Goal: Task Accomplishment & Management: Complete application form

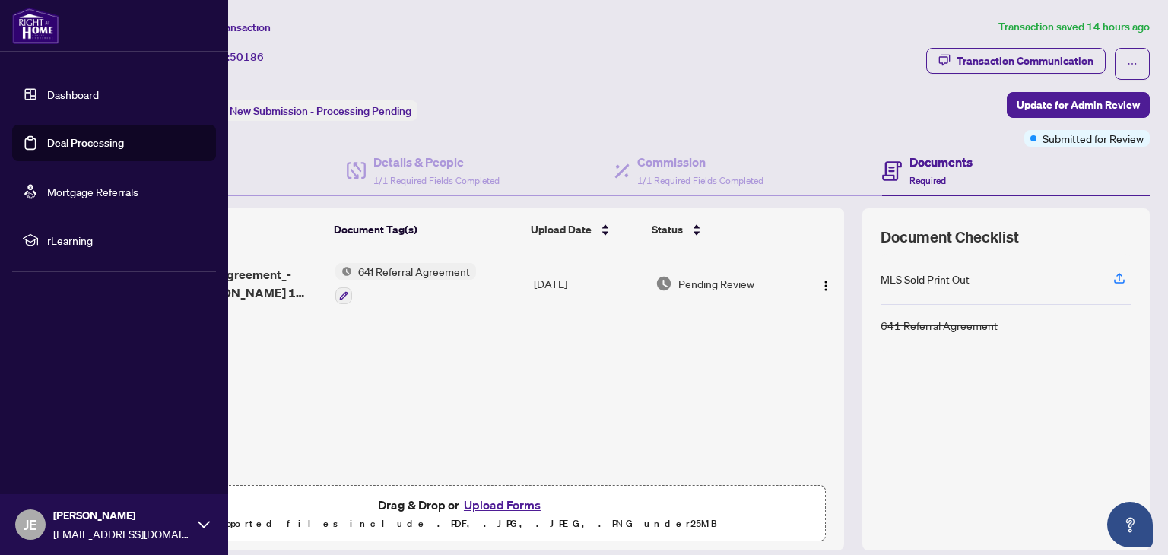
click at [69, 98] on link "Dashboard" at bounding box center [73, 94] width 52 height 14
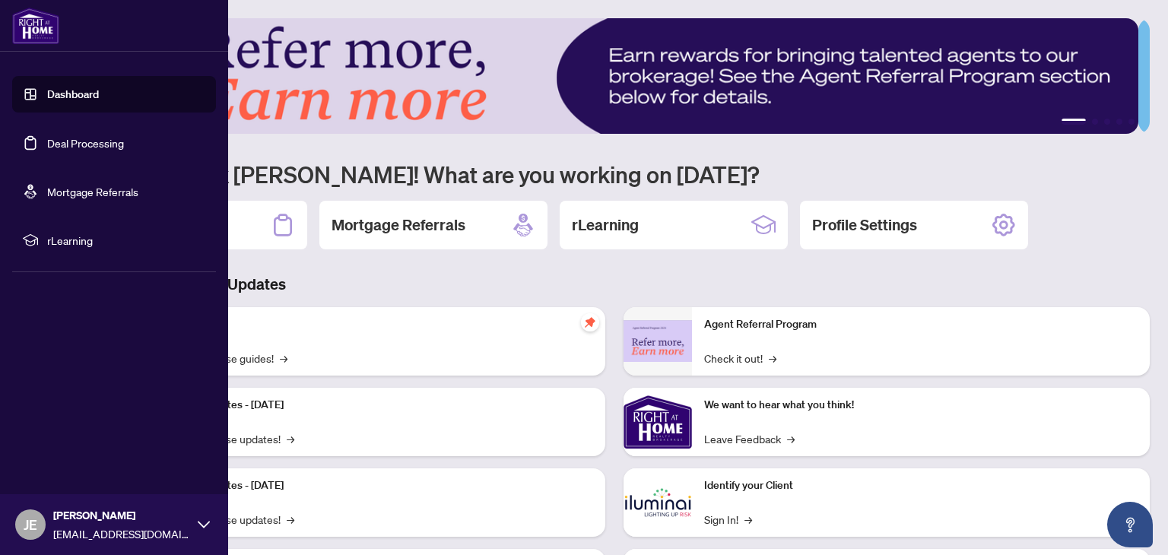
click at [99, 89] on link "Dashboard" at bounding box center [73, 94] width 52 height 14
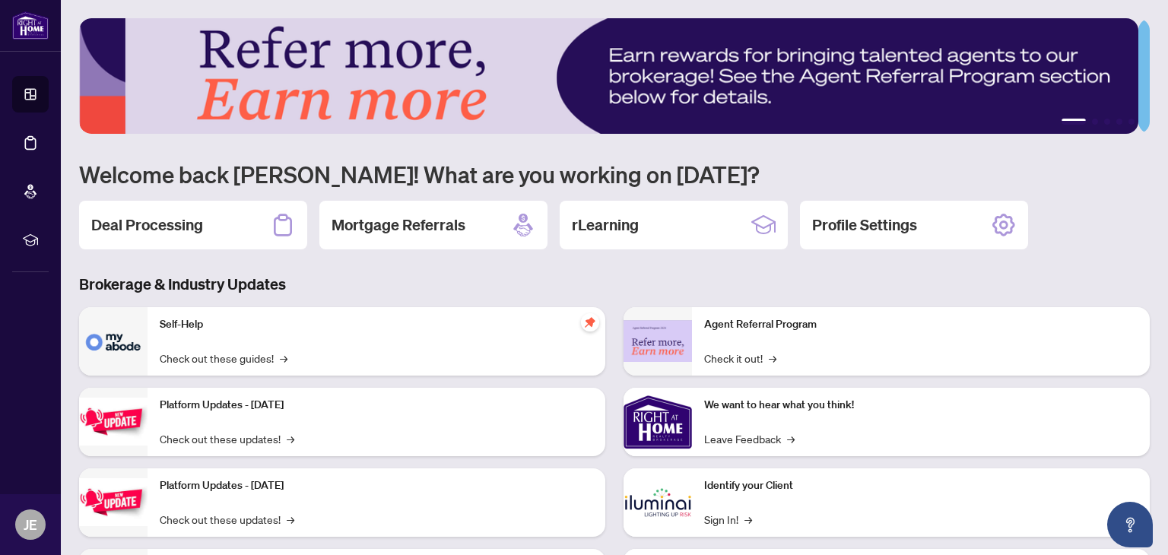
click at [226, 329] on p "Self-Help" at bounding box center [376, 324] width 433 height 17
click at [154, 221] on h2 "Deal Processing" at bounding box center [147, 224] width 112 height 21
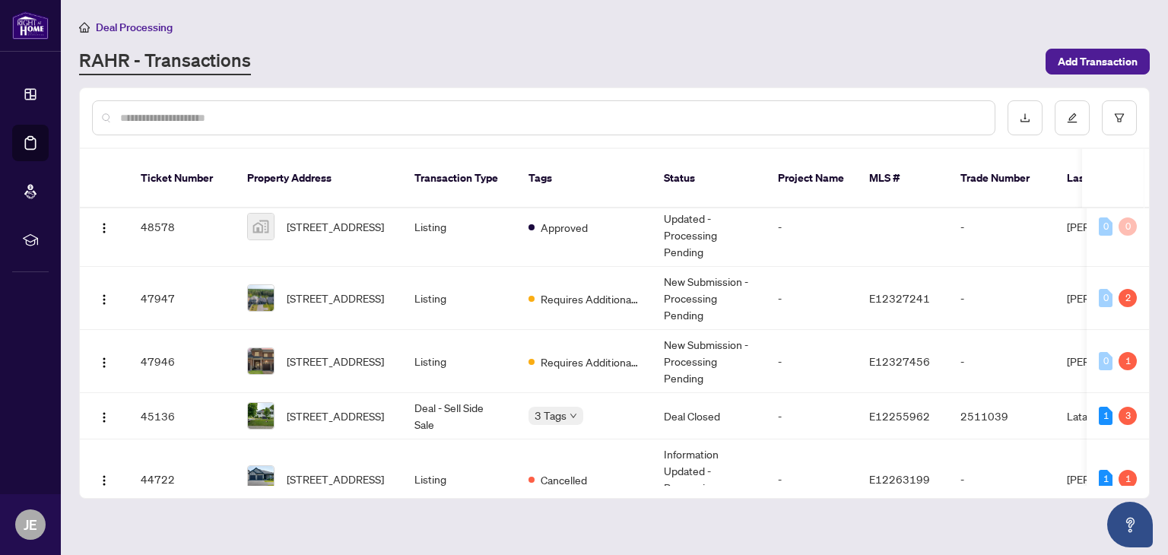
scroll to position [156, 0]
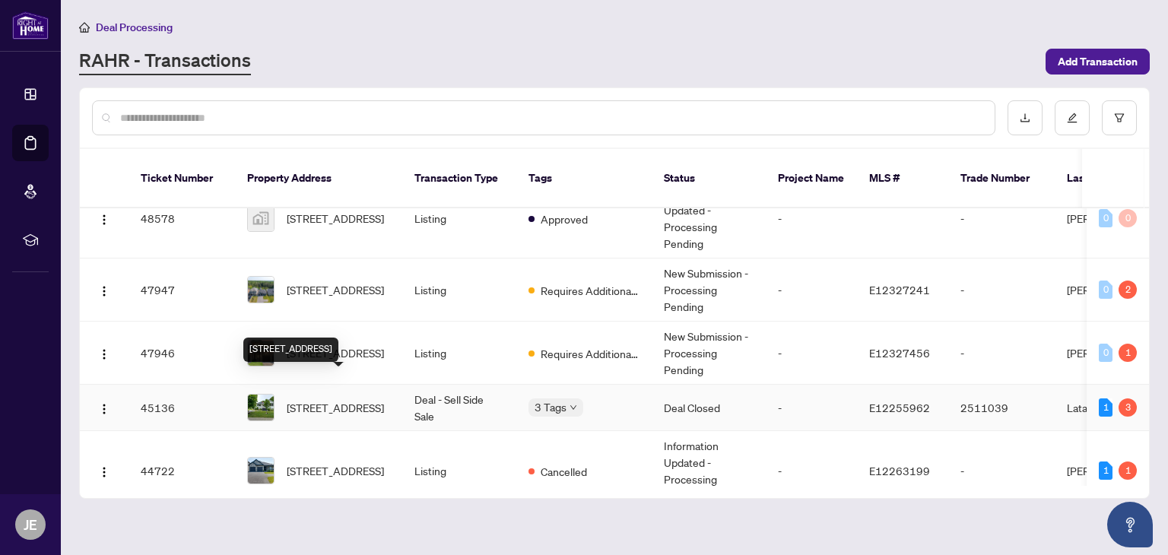
click at [381, 399] on span "[STREET_ADDRESS]" at bounding box center [335, 407] width 97 height 17
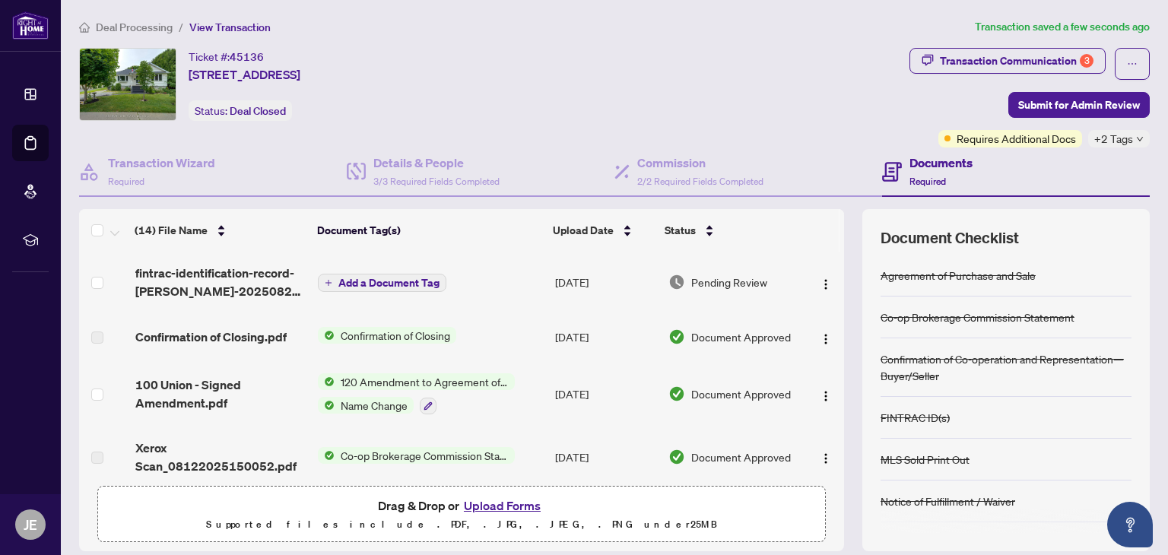
click at [424, 278] on span "Add a Document Tag" at bounding box center [388, 283] width 101 height 11
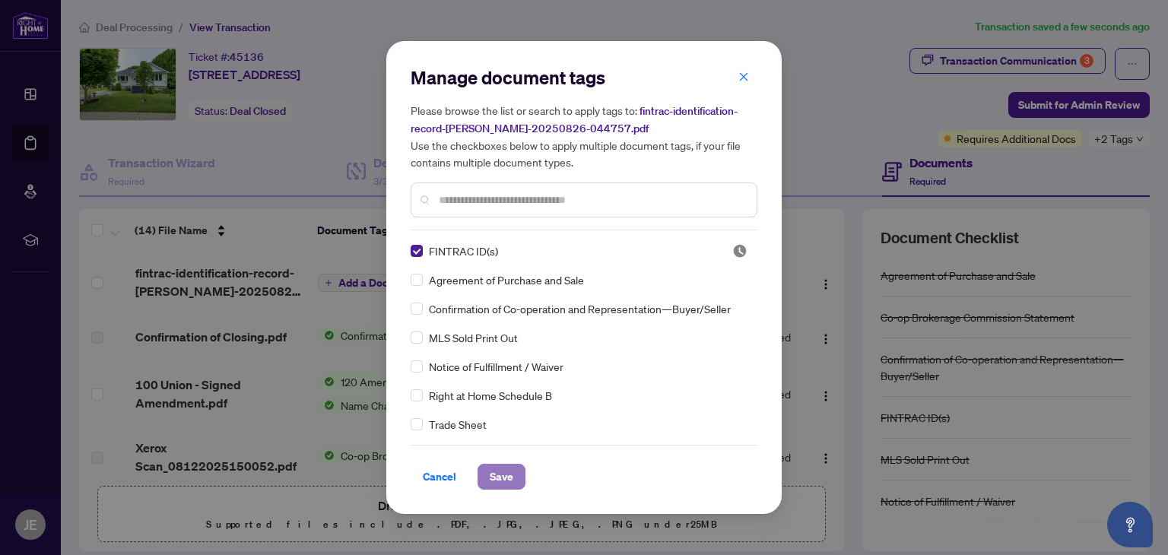
click at [502, 481] on span "Save" at bounding box center [502, 477] width 24 height 24
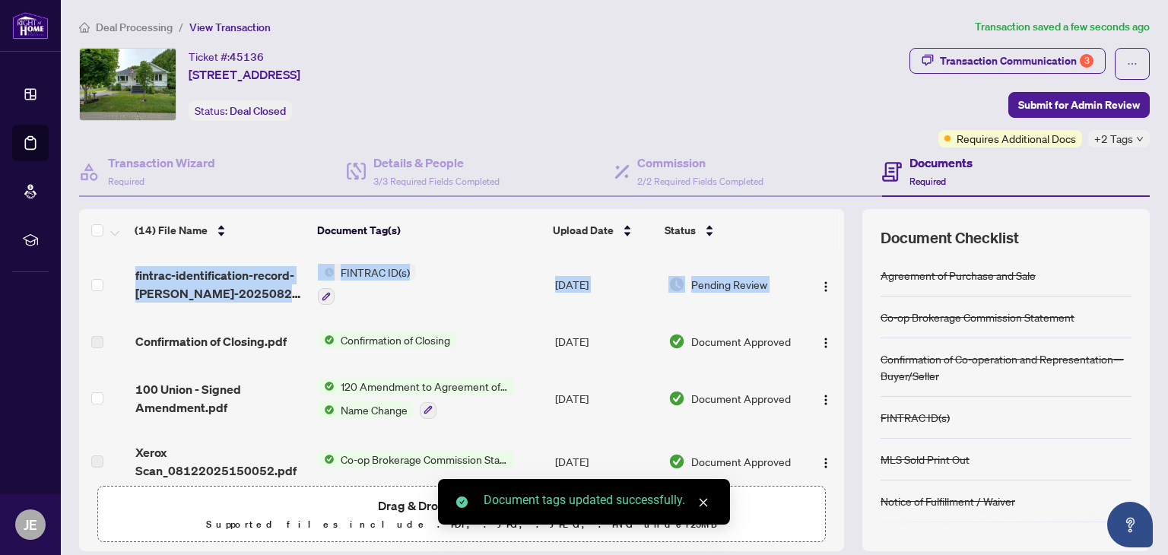
drag, startPoint x: 827, startPoint y: 268, endPoint x: 830, endPoint y: 296, distance: 27.5
click at [830, 296] on div "fintrac-identification-record-[PERSON_NAME]-20250826-044757.pdf FINTRAC ID(s) […" at bounding box center [461, 365] width 765 height 227
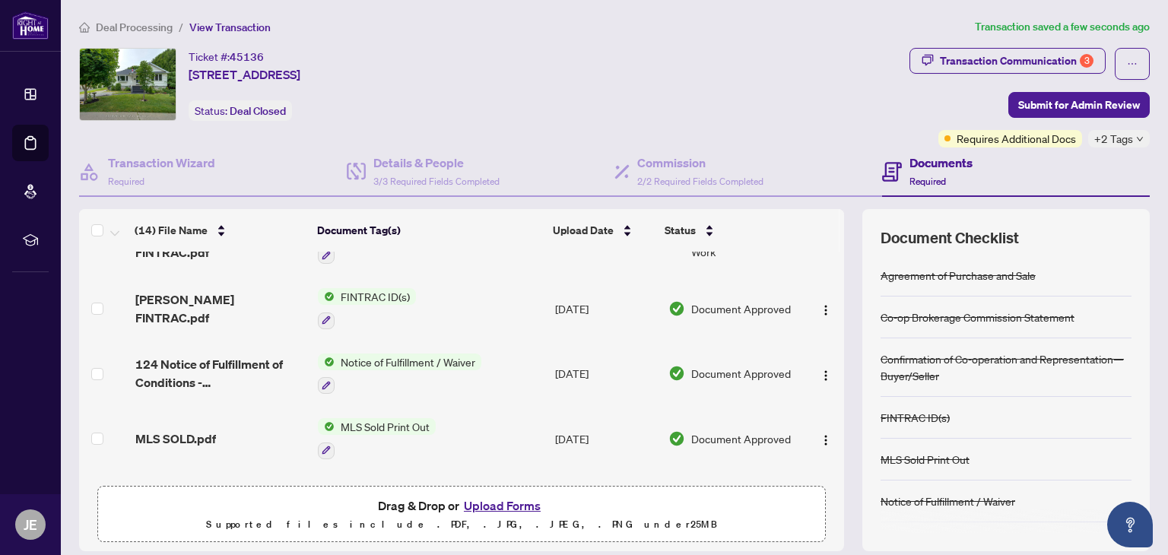
scroll to position [343, 0]
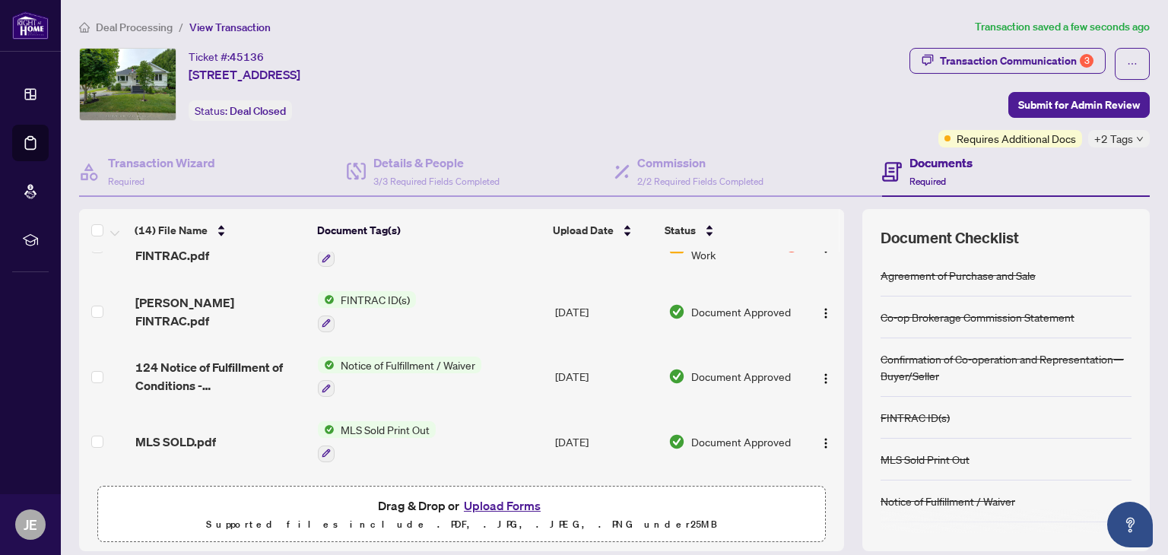
click at [804, 373] on td at bounding box center [824, 377] width 40 height 65
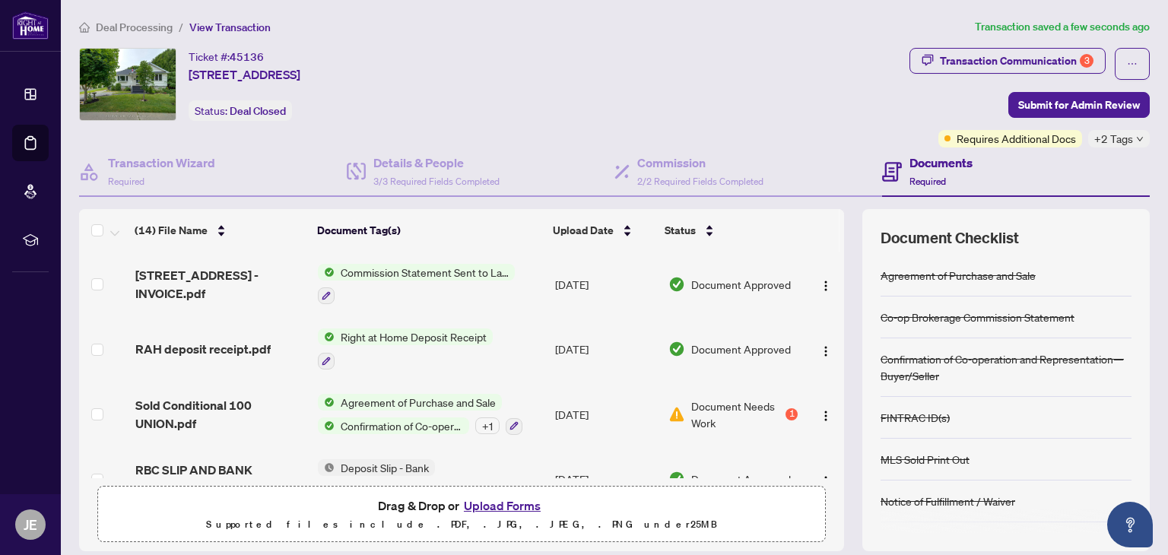
scroll to position [653, 0]
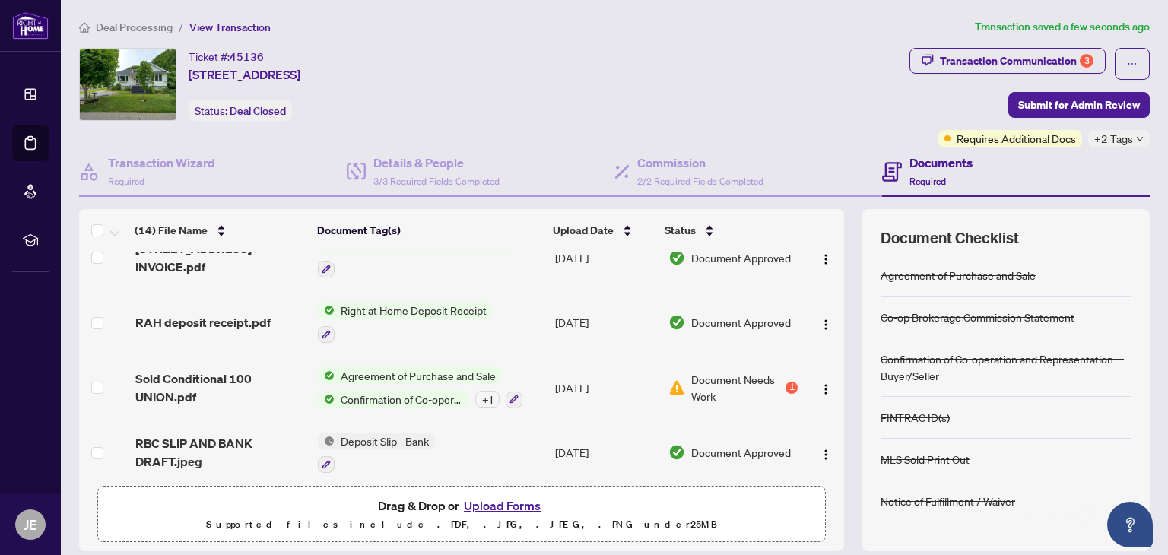
click at [712, 377] on span "Document Needs Work" at bounding box center [736, 387] width 91 height 33
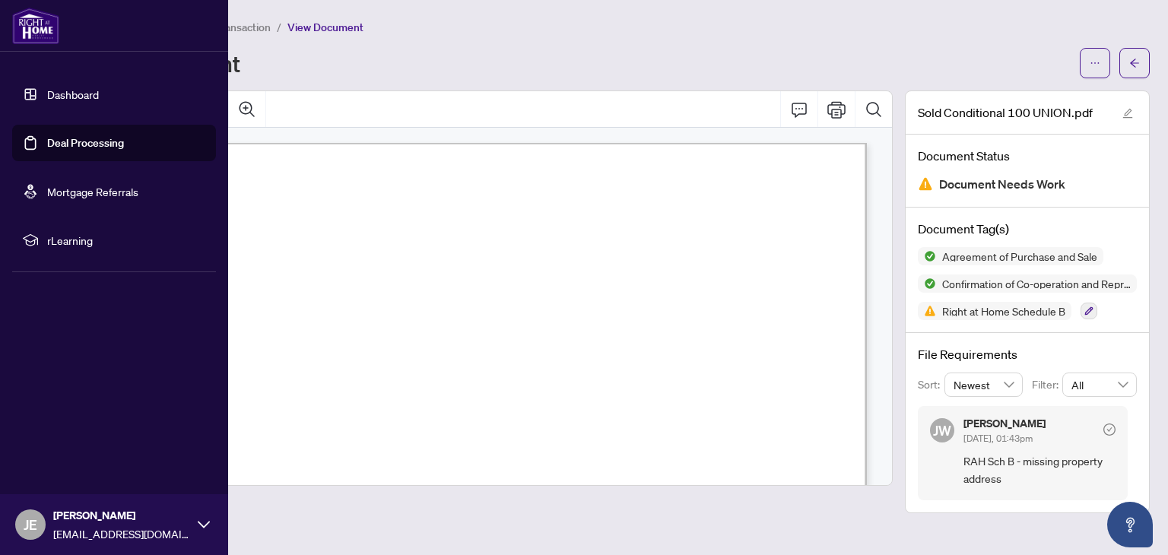
click at [57, 91] on link "Dashboard" at bounding box center [73, 94] width 52 height 14
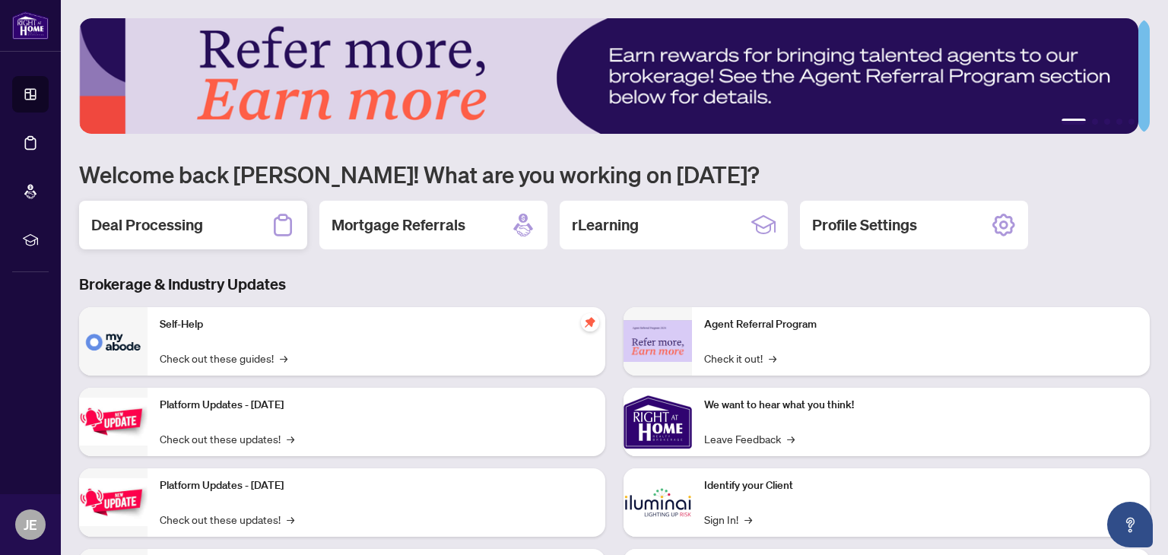
click at [176, 226] on h2 "Deal Processing" at bounding box center [147, 224] width 112 height 21
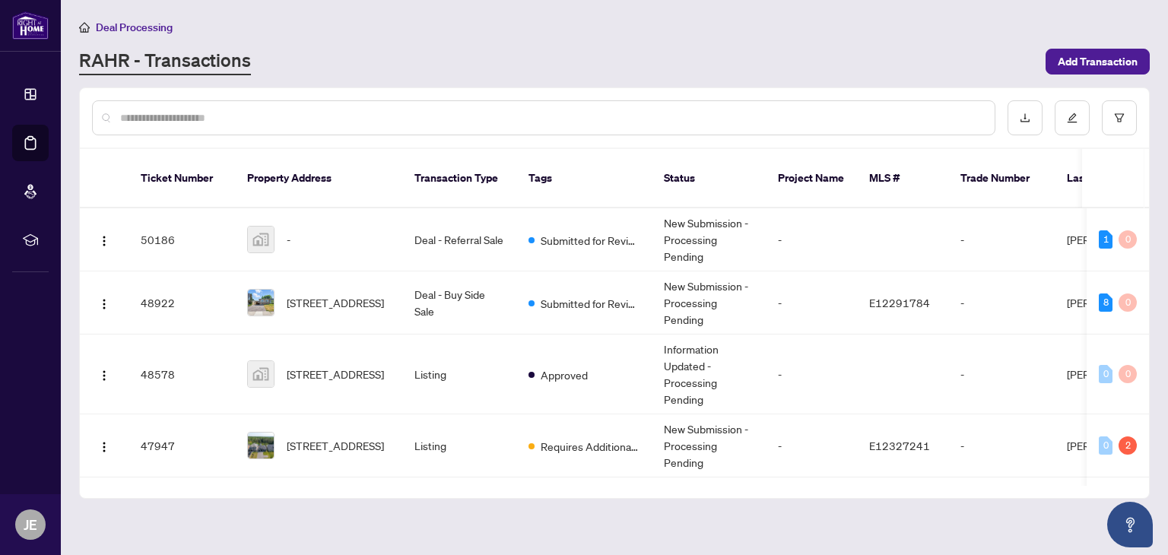
click at [499, 121] on input "text" at bounding box center [551, 118] width 862 height 17
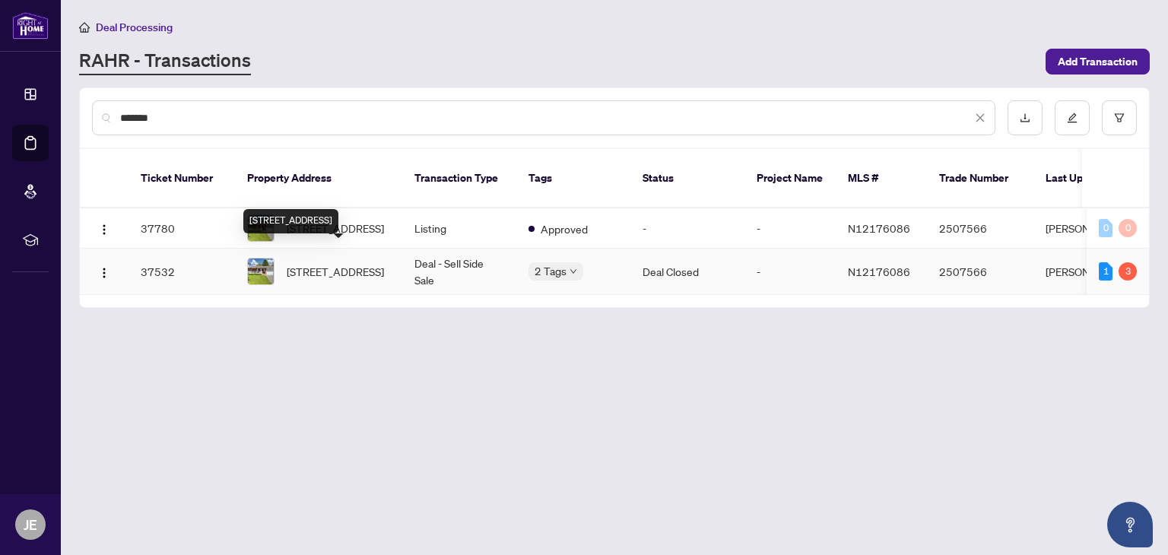
type input "*******"
click at [384, 263] on span "[STREET_ADDRESS]" at bounding box center [335, 271] width 97 height 17
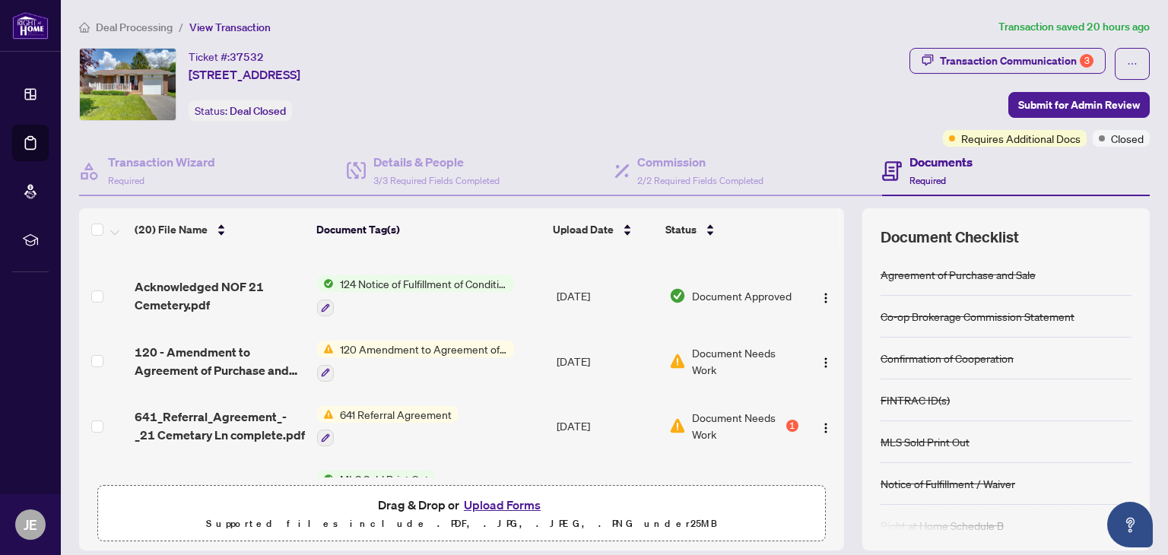
scroll to position [634, 0]
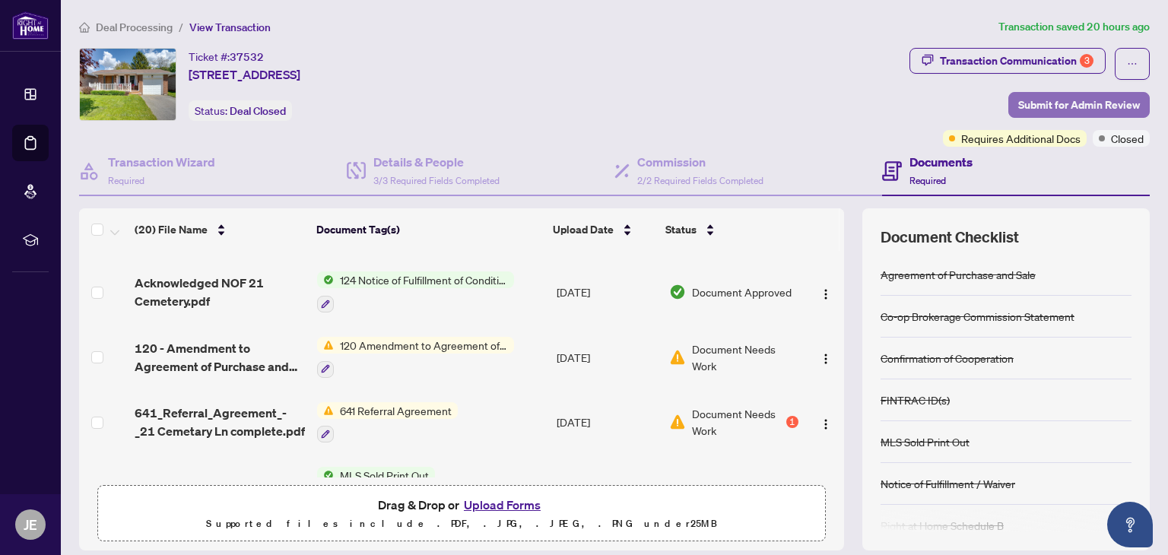
click at [1045, 98] on span "Submit for Admin Review" at bounding box center [1079, 105] width 122 height 24
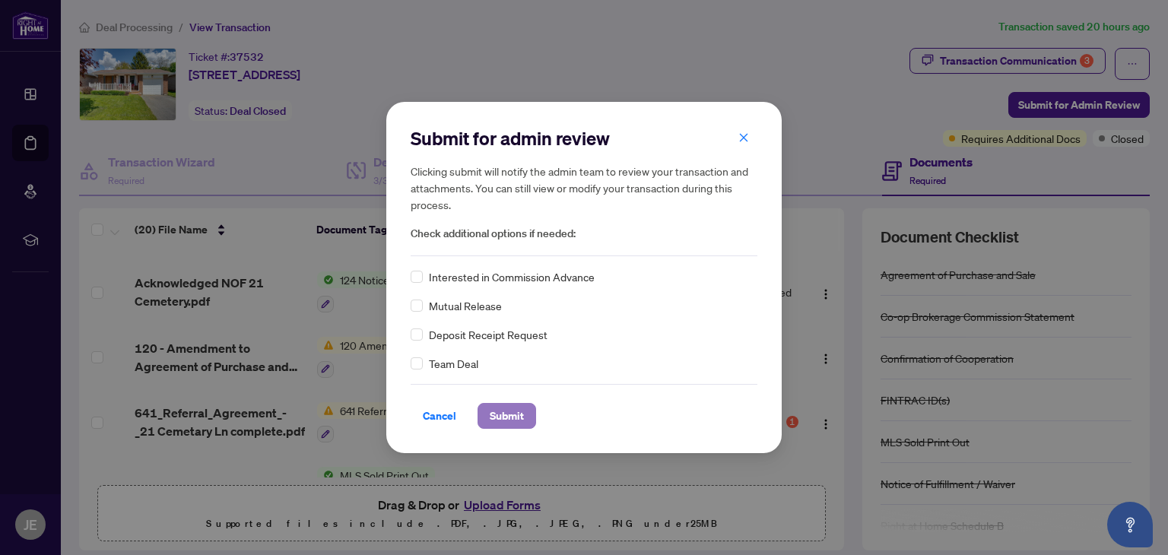
click at [519, 408] on button "Submit" at bounding box center [507, 416] width 59 height 26
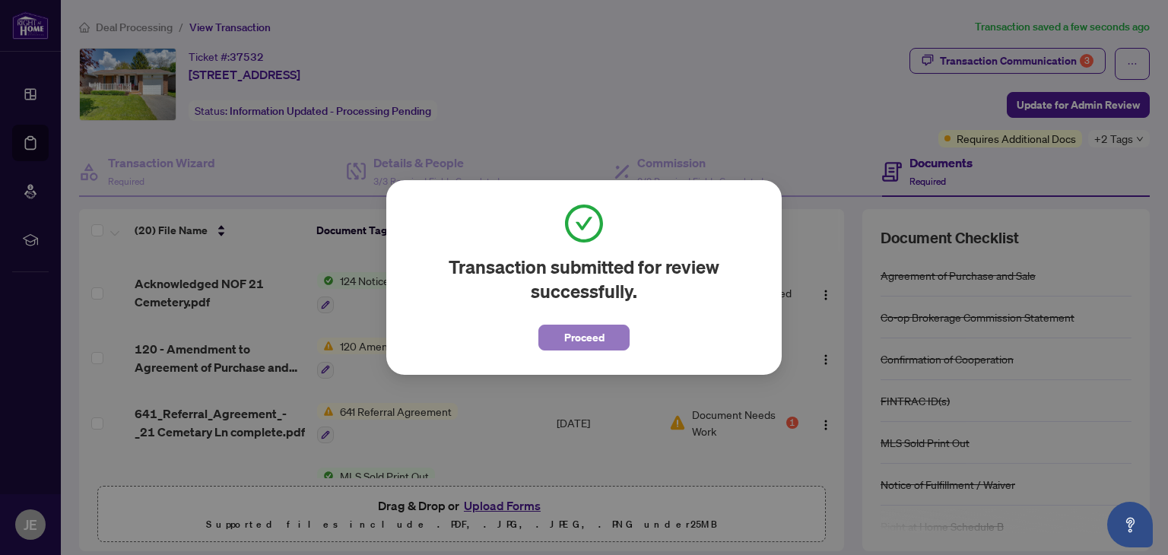
click at [583, 337] on span "Proceed" at bounding box center [584, 338] width 40 height 24
